Goal: Task Accomplishment & Management: Complete application form

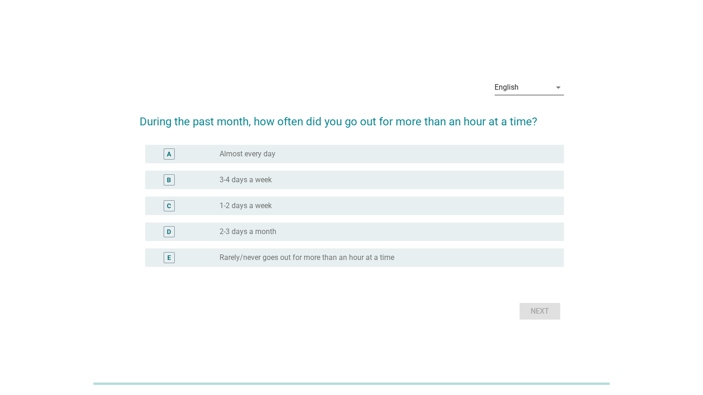
click at [549, 90] on div "English" at bounding box center [523, 87] width 56 height 15
click at [544, 120] on div "Bahasa Indonesia" at bounding box center [531, 116] width 59 height 11
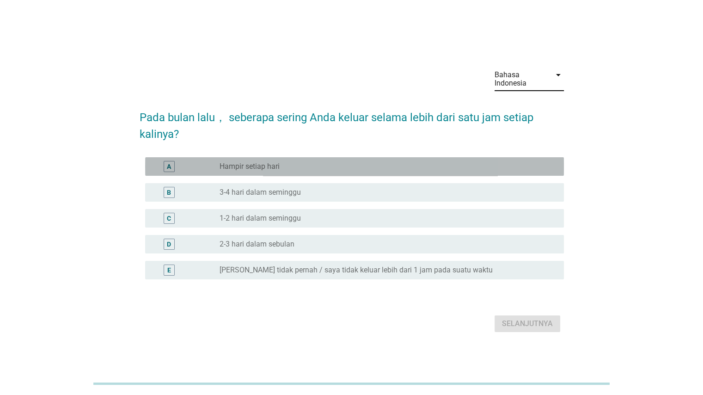
click at [305, 167] on div "radio_button_unchecked Hampir setiap hari" at bounding box center [384, 166] width 329 height 9
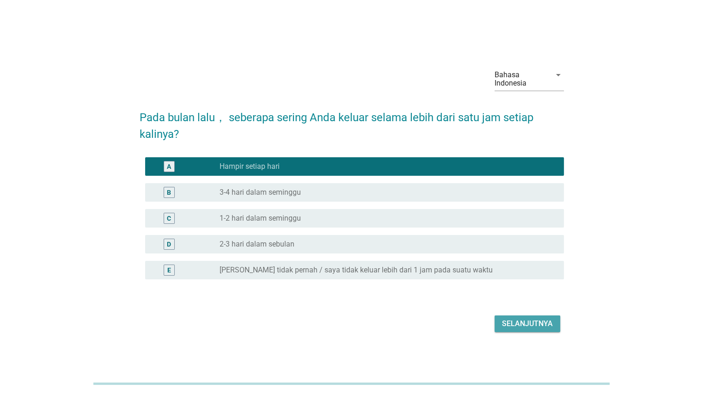
click at [516, 327] on div "Selanjutnya" at bounding box center [527, 323] width 51 height 11
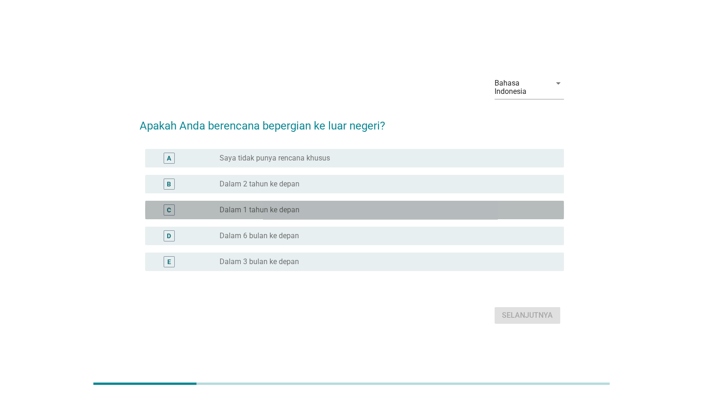
click at [320, 211] on div "radio_button_unchecked Dalam 1 tahun ke depan" at bounding box center [384, 209] width 329 height 9
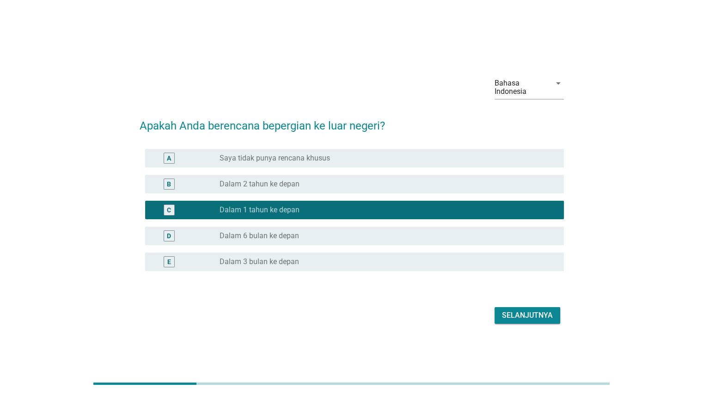
drag, startPoint x: 516, startPoint y: 324, endPoint x: 517, endPoint y: 315, distance: 9.3
click at [517, 315] on div "Selanjutnya" at bounding box center [352, 315] width 425 height 22
click at [517, 315] on div "Selanjutnya" at bounding box center [527, 315] width 51 height 11
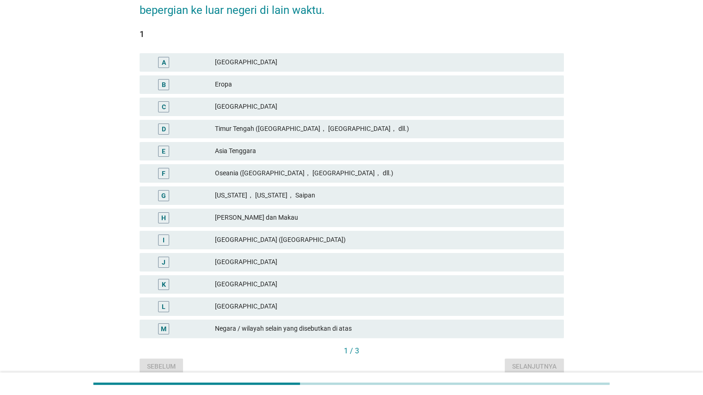
scroll to position [105, 0]
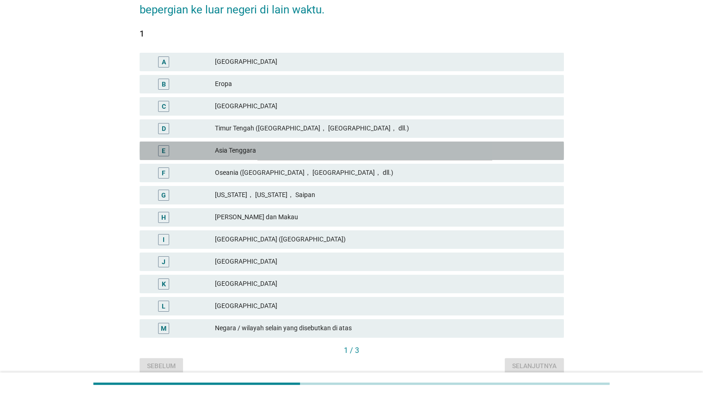
click at [178, 145] on div "E" at bounding box center [164, 150] width 34 height 11
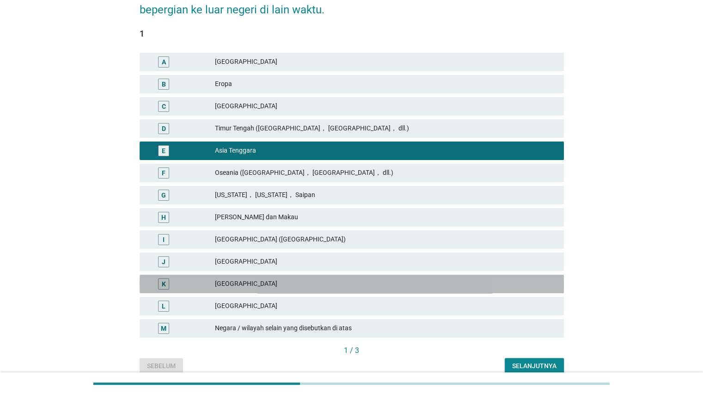
click at [185, 282] on div "K" at bounding box center [181, 283] width 68 height 11
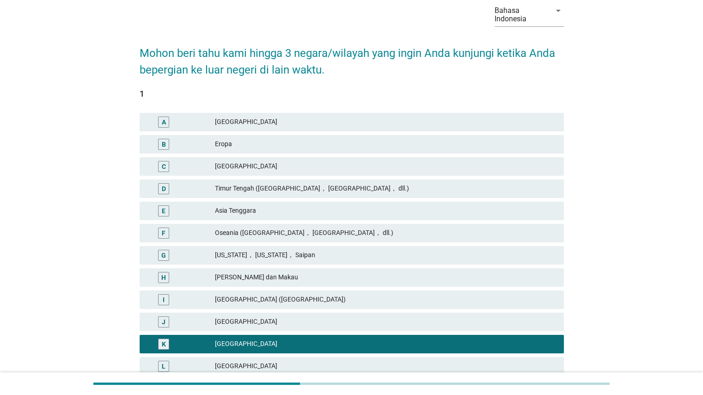
scroll to position [46, 0]
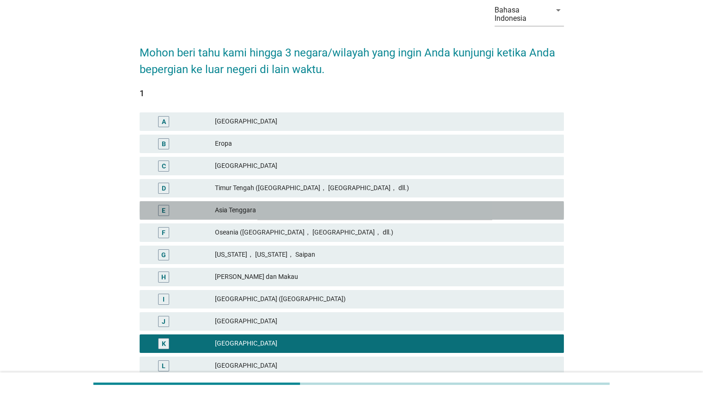
click at [241, 206] on div "Asia Tenggara" at bounding box center [385, 210] width 341 height 11
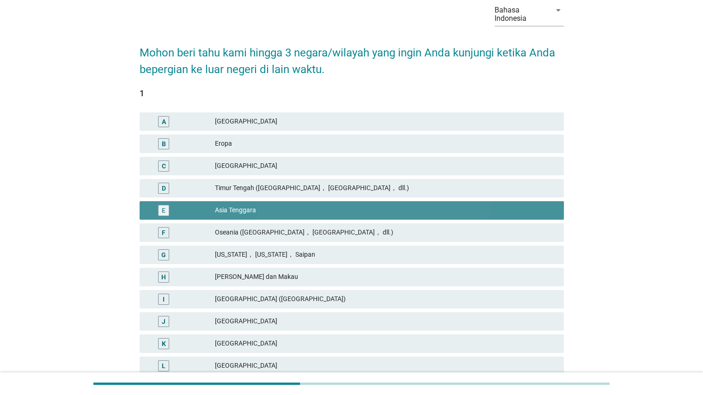
click at [164, 210] on div "E" at bounding box center [164, 210] width 4 height 10
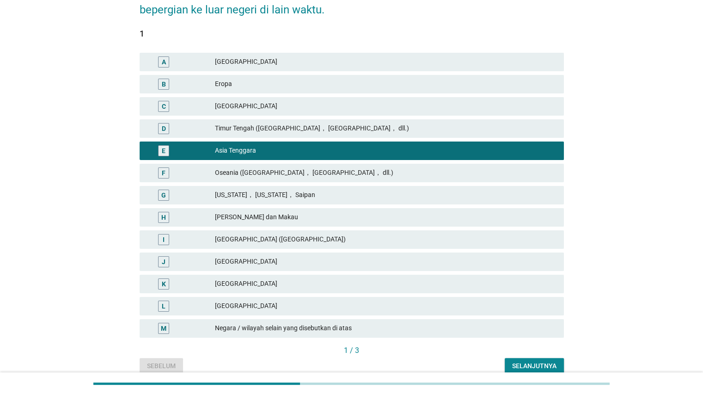
scroll to position [122, 0]
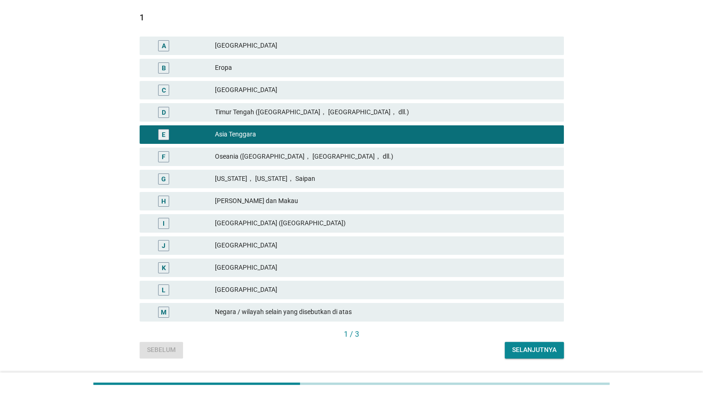
click at [164, 222] on div "I" at bounding box center [164, 223] width 2 height 10
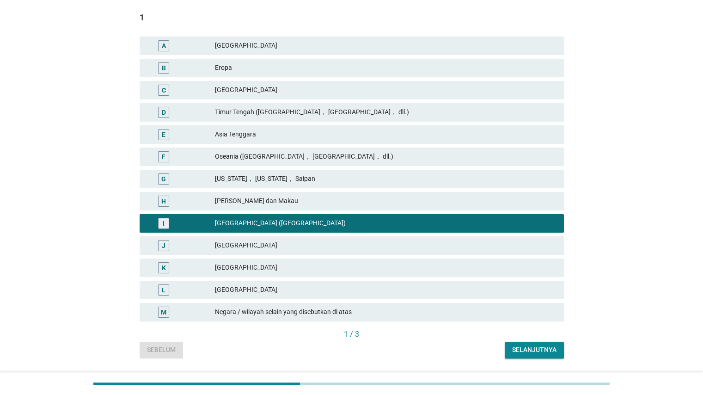
click at [166, 247] on div "J" at bounding box center [163, 245] width 11 height 11
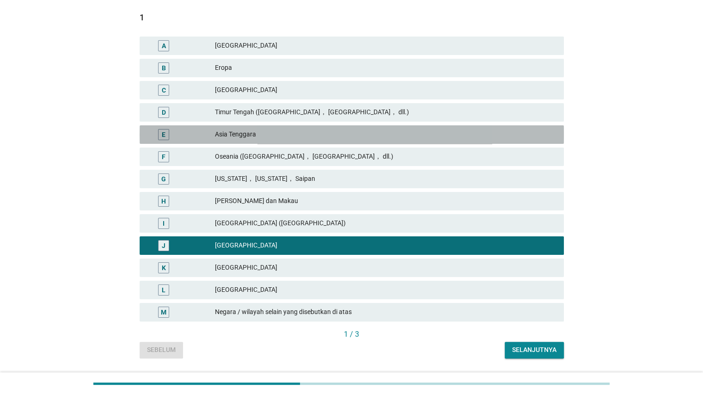
click at [170, 133] on div "E" at bounding box center [164, 134] width 34 height 11
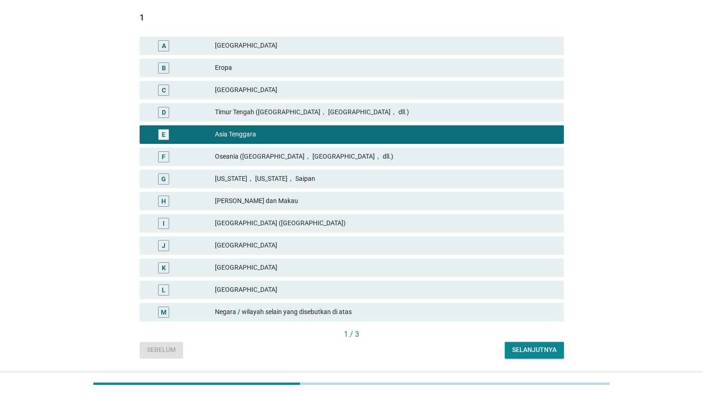
click at [516, 349] on div "Selanjutnya" at bounding box center [534, 350] width 44 height 10
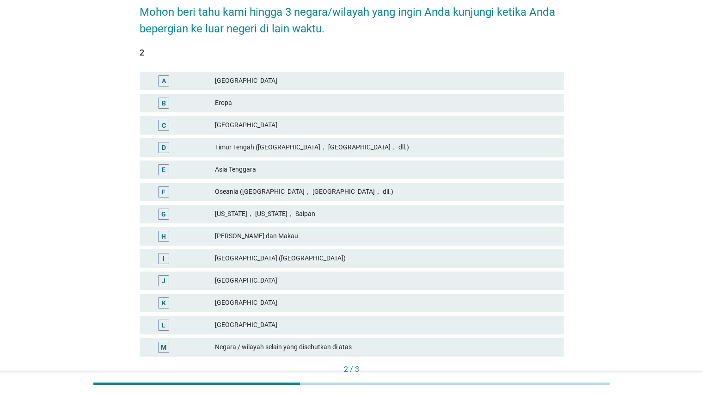
scroll to position [87, 0]
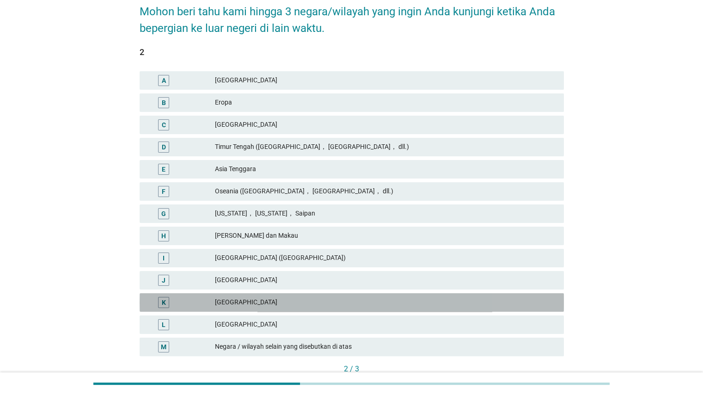
click at [208, 302] on div "K" at bounding box center [181, 302] width 68 height 11
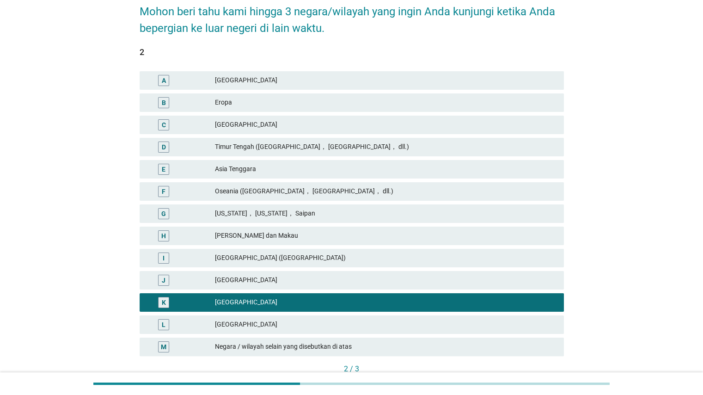
scroll to position [148, 0]
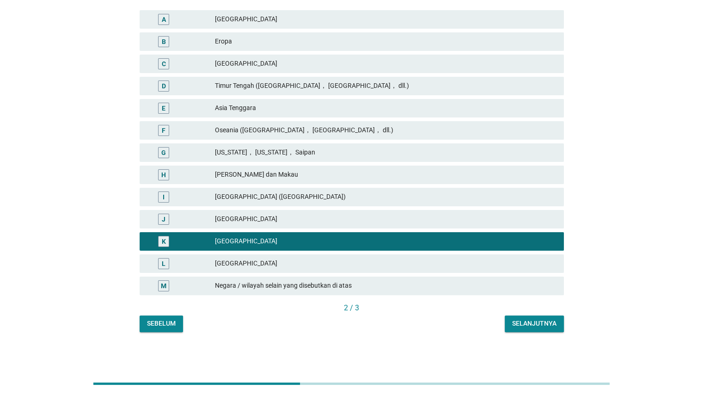
click at [530, 327] on div "Selanjutnya" at bounding box center [534, 324] width 44 height 10
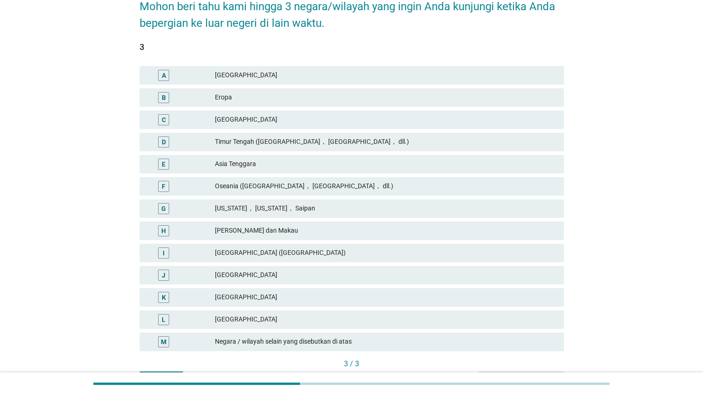
scroll to position [99, 0]
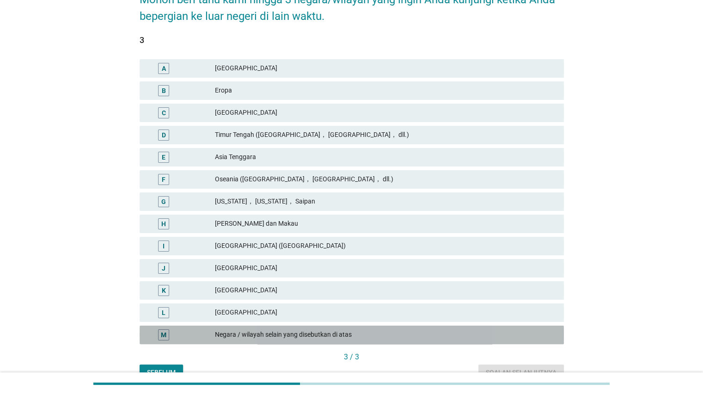
click at [262, 332] on div "Negara / wilayah selain yang disebutkan di atas" at bounding box center [385, 334] width 341 height 11
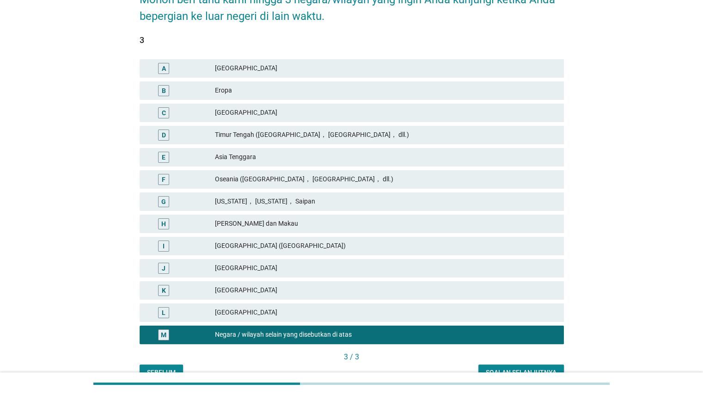
scroll to position [143, 0]
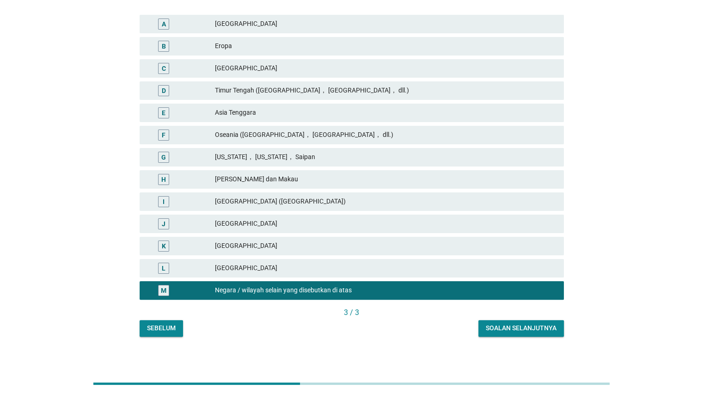
click at [516, 332] on div "Soalan selanjutnya" at bounding box center [521, 328] width 71 height 10
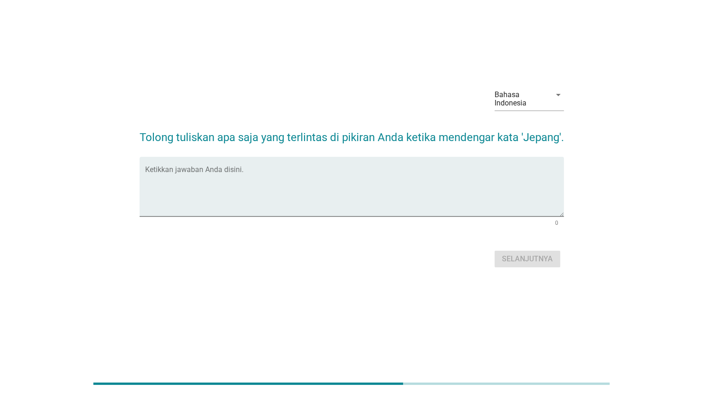
scroll to position [0, 0]
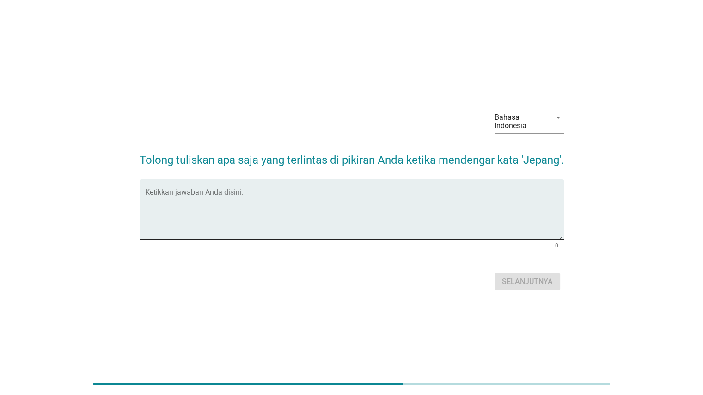
click at [278, 205] on textarea "Ketikkan jawaban Anda disini." at bounding box center [354, 215] width 419 height 49
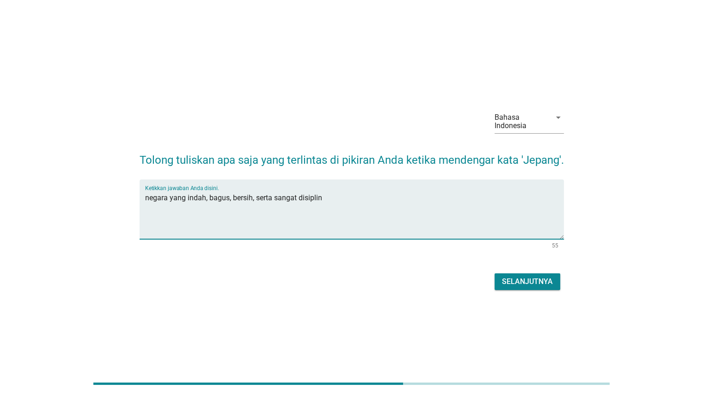
type textarea "negara yang indah, bagus, bersih, serta sangat disiplin"
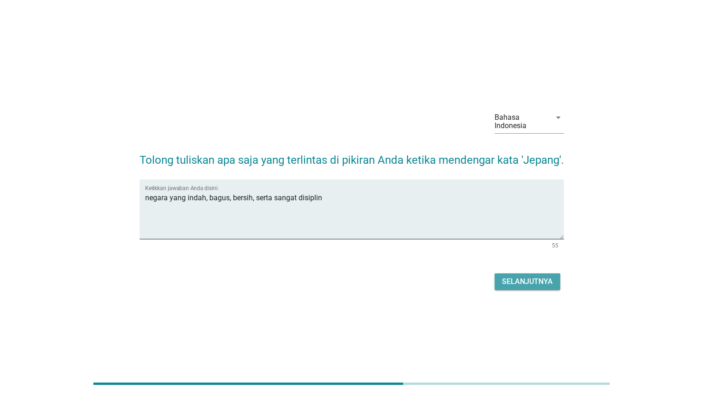
click at [525, 287] on div "Selanjutnya" at bounding box center [527, 281] width 51 height 11
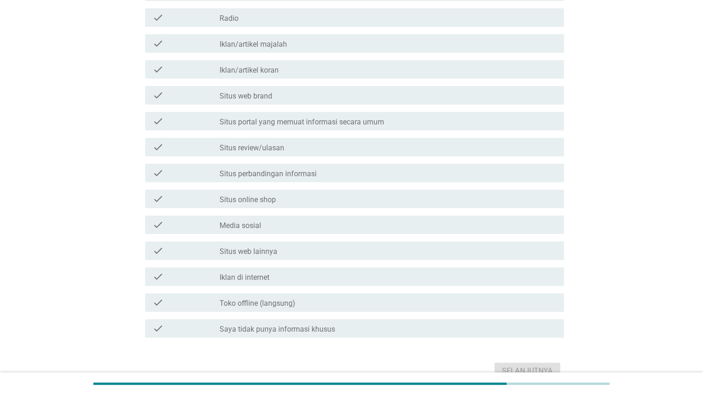
scroll to position [203, 0]
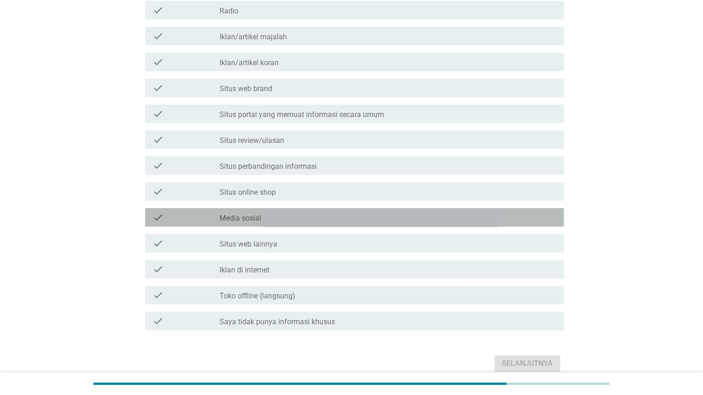
click at [201, 208] on div "check check_box_outline_blank Media sosial" at bounding box center [354, 217] width 419 height 19
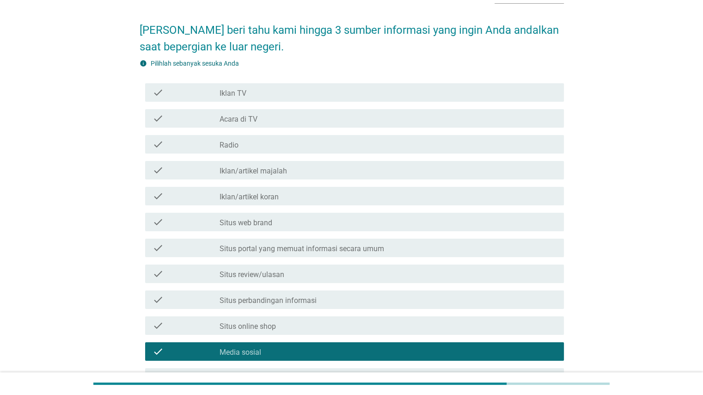
scroll to position [68, 0]
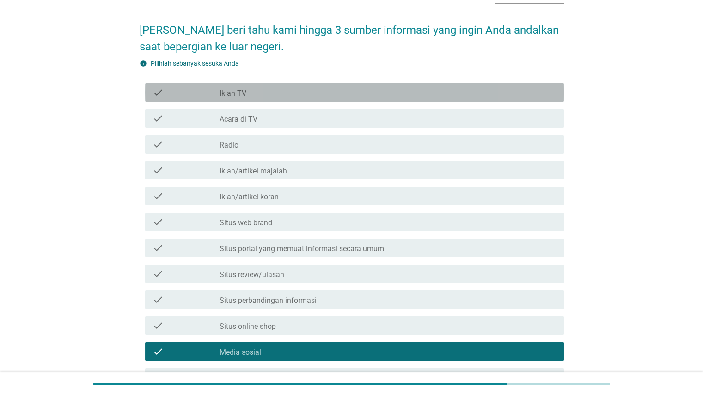
click at [211, 92] on div "check" at bounding box center [187, 92] width 68 height 11
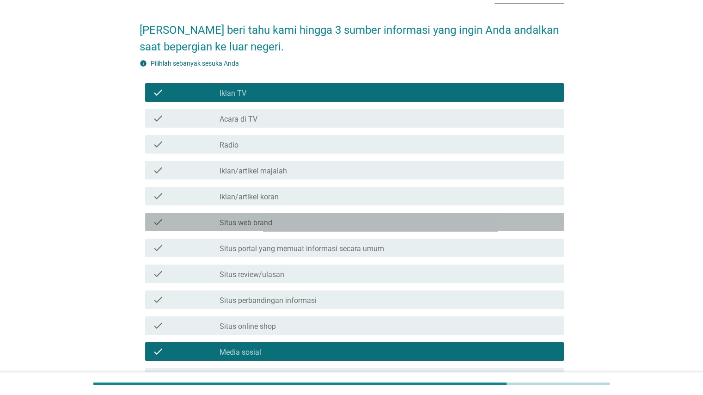
click at [225, 222] on label "Situs web brand" at bounding box center [246, 222] width 53 height 9
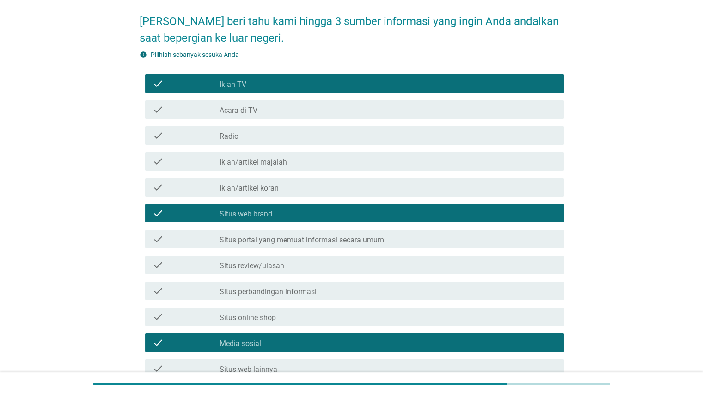
scroll to position [78, 0]
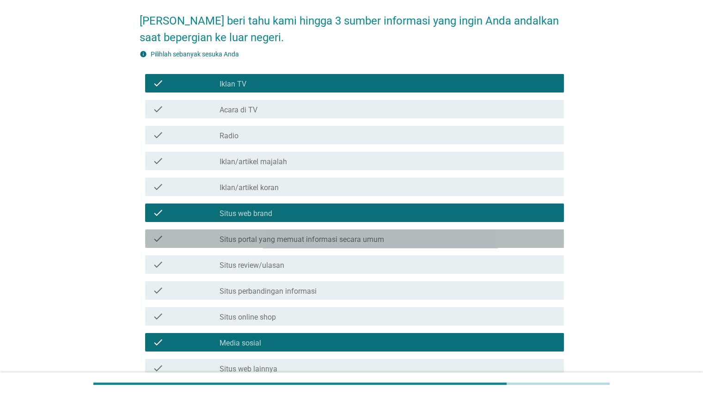
click at [220, 235] on label "Situs portal yang memuat informasi secara umum" at bounding box center [302, 239] width 165 height 9
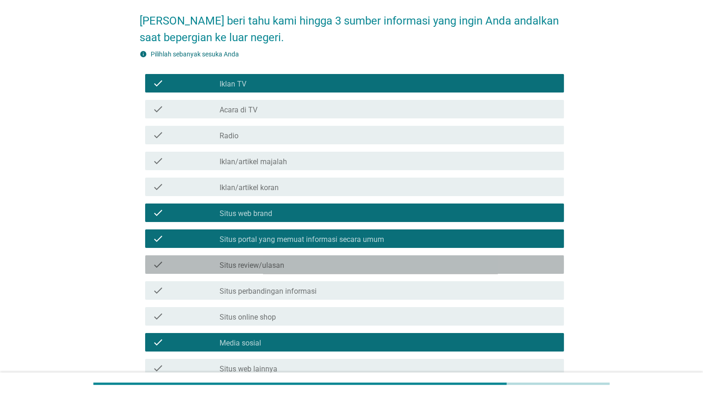
click at [217, 265] on div "check" at bounding box center [187, 264] width 68 height 11
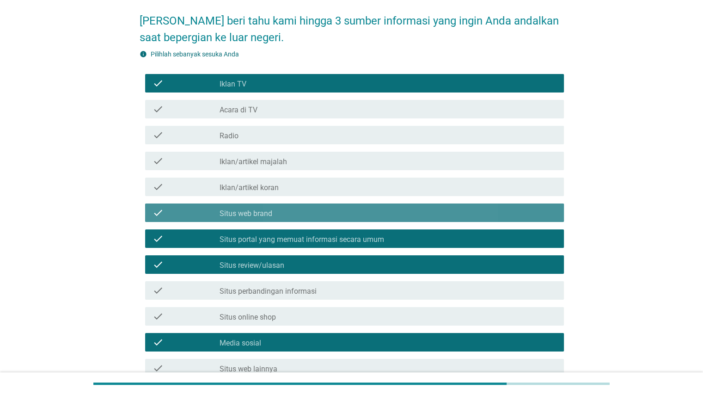
click at [228, 214] on label "Situs web brand" at bounding box center [246, 213] width 53 height 9
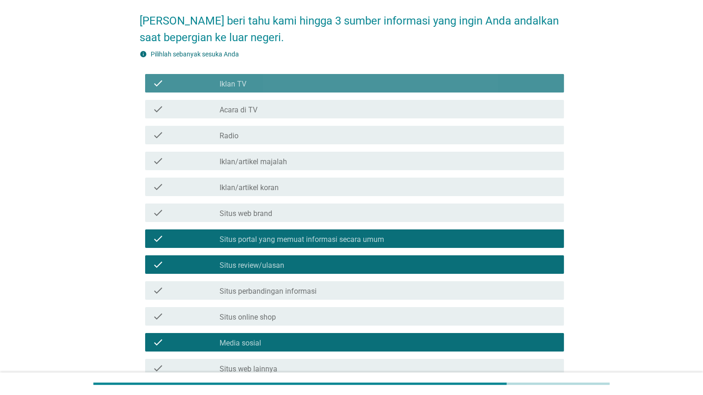
click at [234, 80] on label "Iklan TV" at bounding box center [233, 84] width 27 height 9
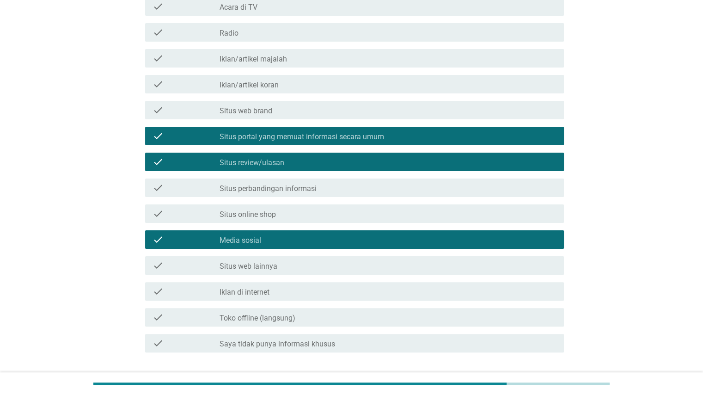
scroll to position [245, 0]
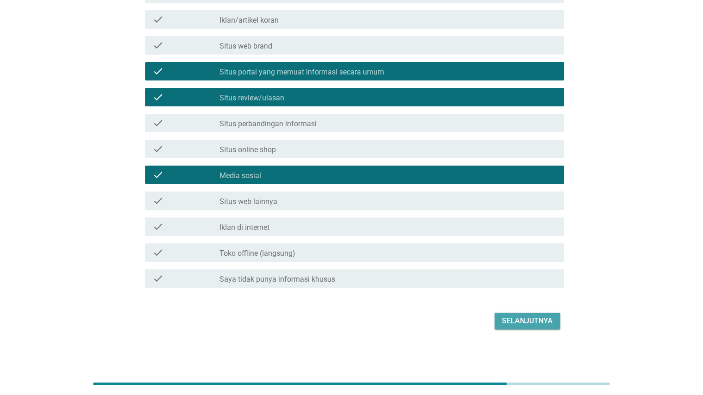
click at [515, 325] on div "Selanjutnya" at bounding box center [527, 320] width 51 height 11
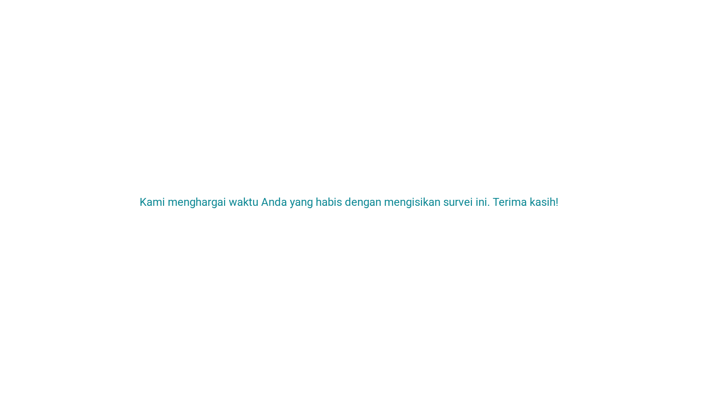
scroll to position [0, 0]
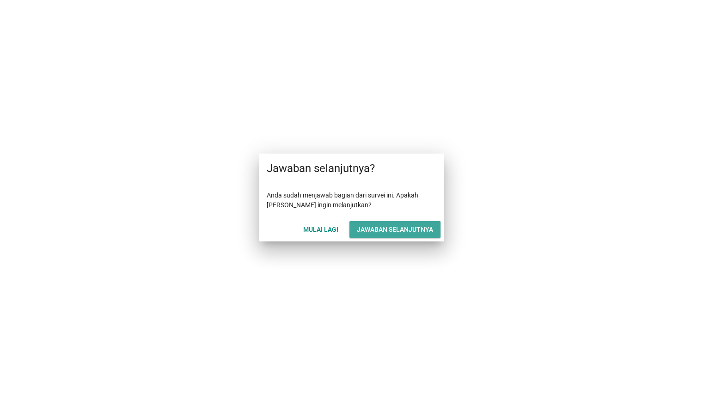
click at [367, 227] on div "Jawaban selanjutnya" at bounding box center [395, 230] width 76 height 10
